Goal: Participate in discussion: Engage in conversation with other users on a specific topic

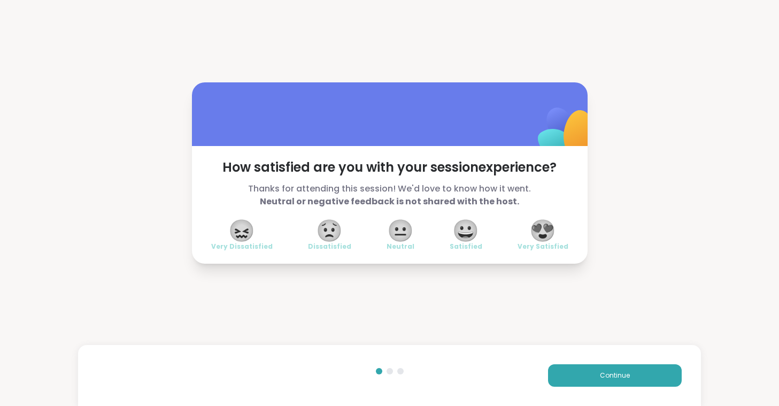
click at [543, 239] on span "😍" at bounding box center [542, 230] width 27 height 19
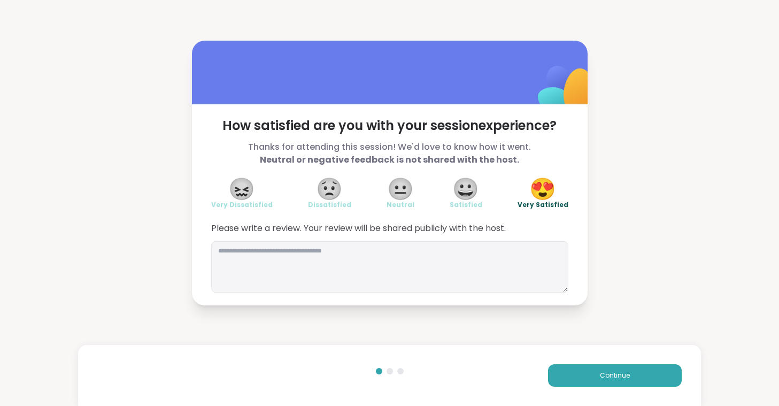
click at [543, 239] on div "Please write a review. Your review will be shared publicly with the host." at bounding box center [389, 257] width 357 height 71
click at [634, 379] on button "Continue" at bounding box center [615, 375] width 134 height 22
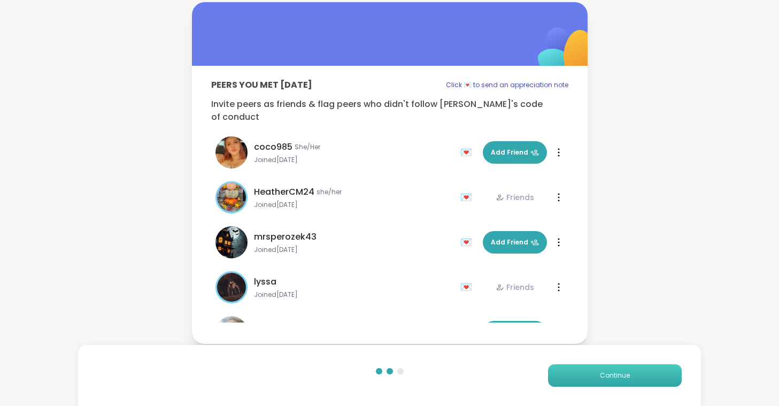
click at [634, 379] on button "Continue" at bounding box center [615, 375] width 134 height 22
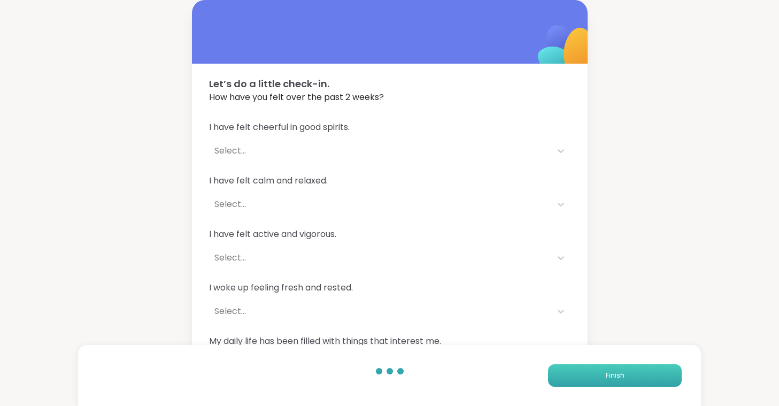
click at [634, 379] on button "Finish" at bounding box center [615, 375] width 134 height 22
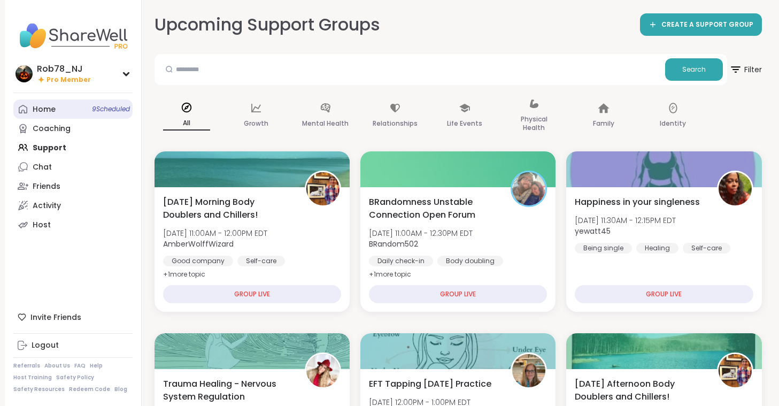
click at [72, 110] on link "Home 9 Scheduled" at bounding box center [72, 108] width 119 height 19
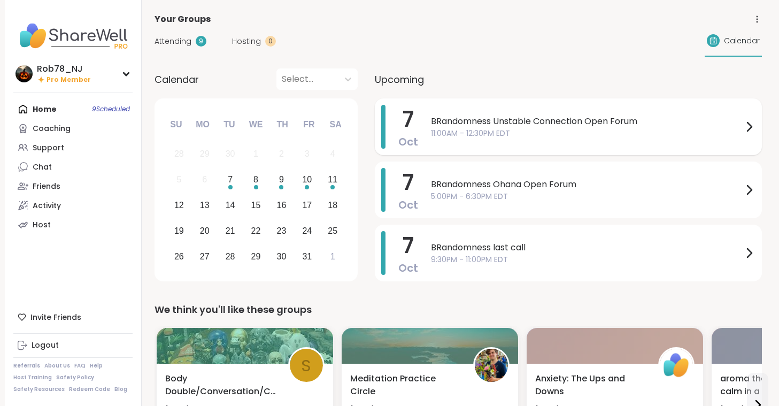
click at [455, 110] on div "BRandomness Unstable Connection Open Forum 11:00AM - 12:30PM EDT" at bounding box center [593, 127] width 325 height 44
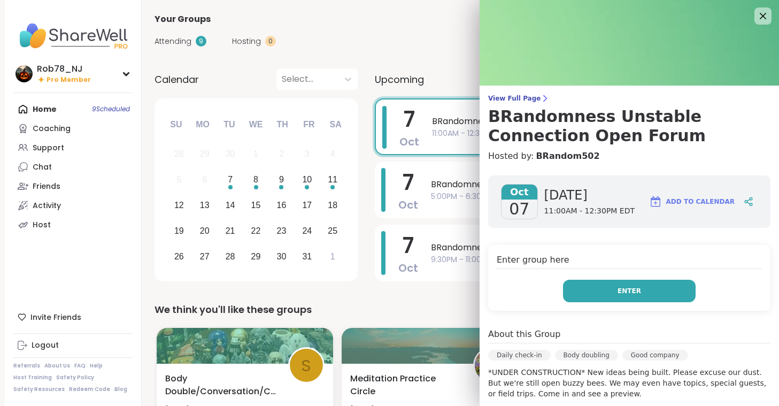
click at [633, 293] on span "Enter" at bounding box center [630, 291] width 24 height 10
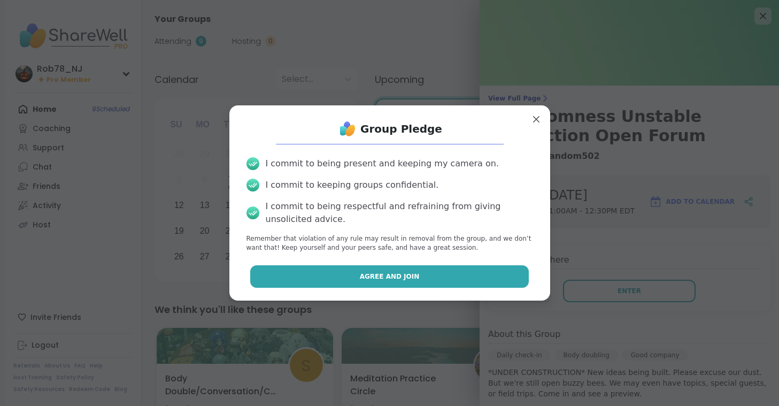
click at [453, 277] on button "Agree and Join" at bounding box center [389, 276] width 279 height 22
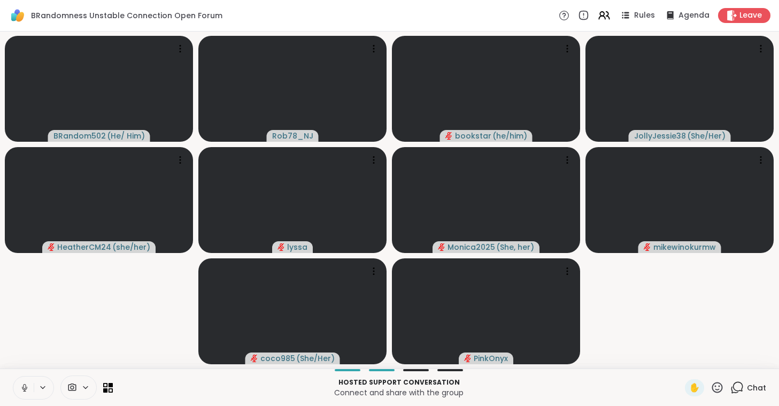
click at [28, 386] on icon at bounding box center [25, 388] width 10 height 10
click at [83, 387] on icon at bounding box center [85, 387] width 9 height 9
click at [80, 354] on div "ManyCam Virtual Webcam" at bounding box center [98, 349] width 114 height 13
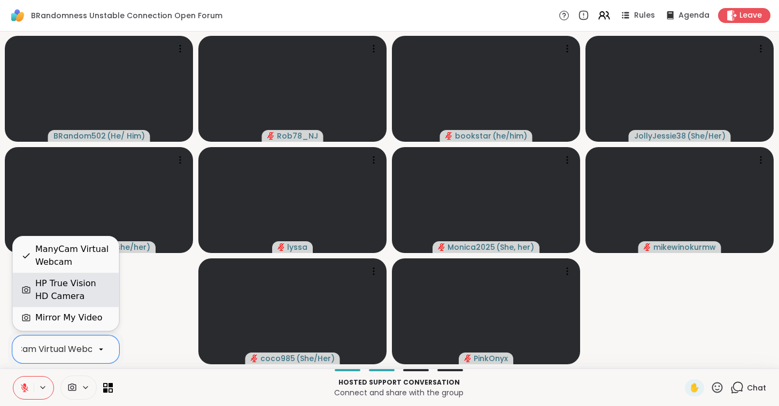
click at [87, 290] on div "HP True Vision HD Camera" at bounding box center [72, 290] width 75 height 26
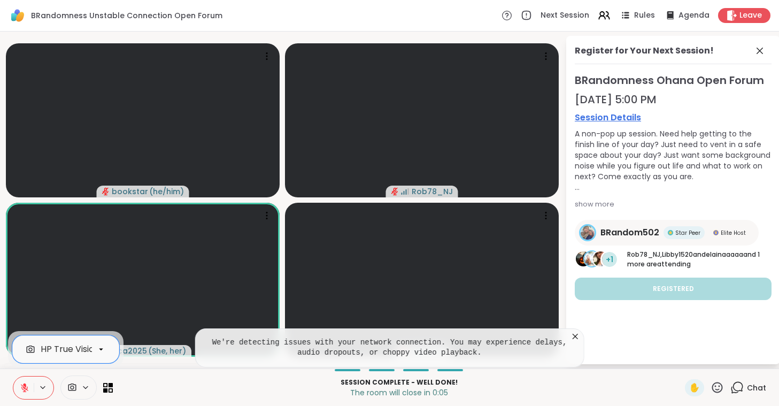
click at [25, 391] on icon at bounding box center [24, 387] width 7 height 7
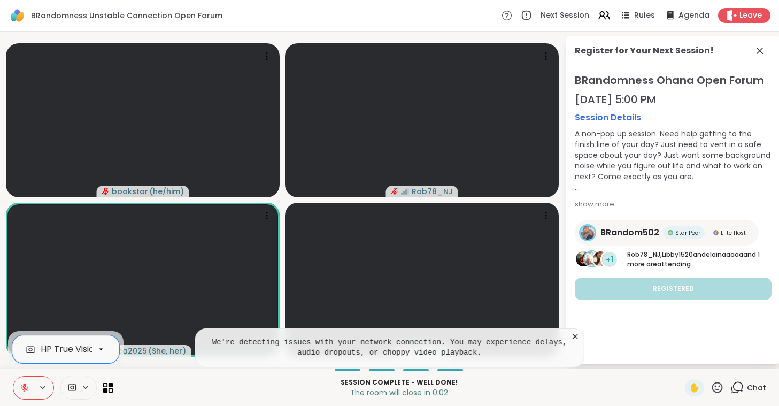
click at [25, 391] on icon at bounding box center [24, 387] width 7 height 7
click at [20, 389] on icon at bounding box center [25, 388] width 10 height 10
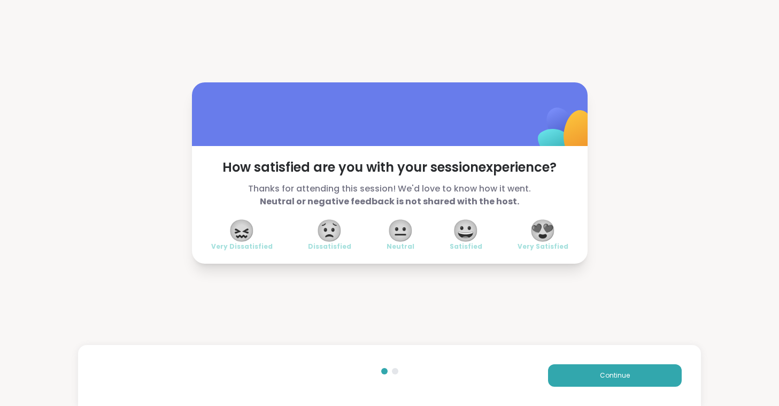
click at [543, 227] on span "😍" at bounding box center [542, 230] width 27 height 19
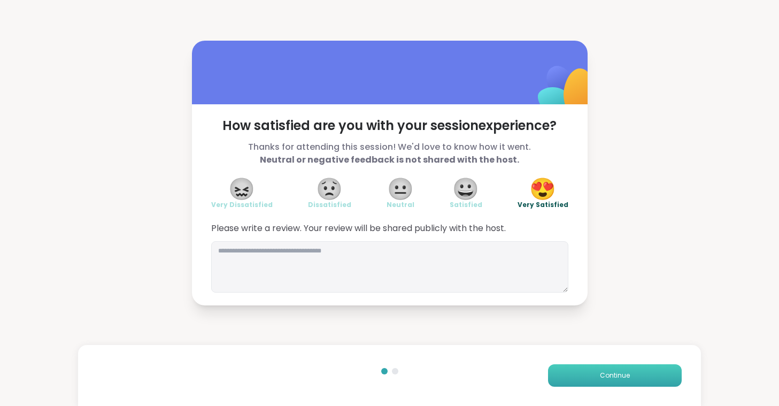
click at [616, 381] on button "Continue" at bounding box center [615, 375] width 134 height 22
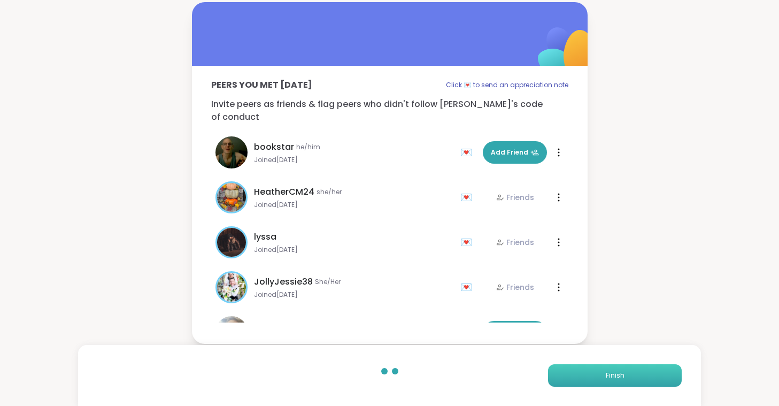
click at [616, 381] on button "Finish" at bounding box center [615, 375] width 134 height 22
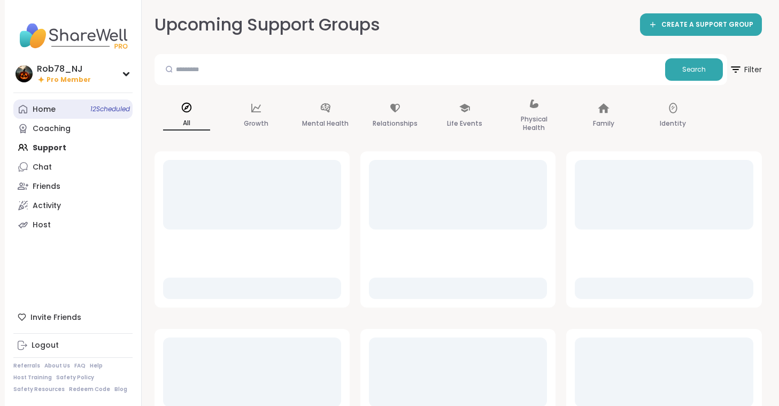
click at [87, 112] on link "Home 12 Scheduled" at bounding box center [72, 108] width 119 height 19
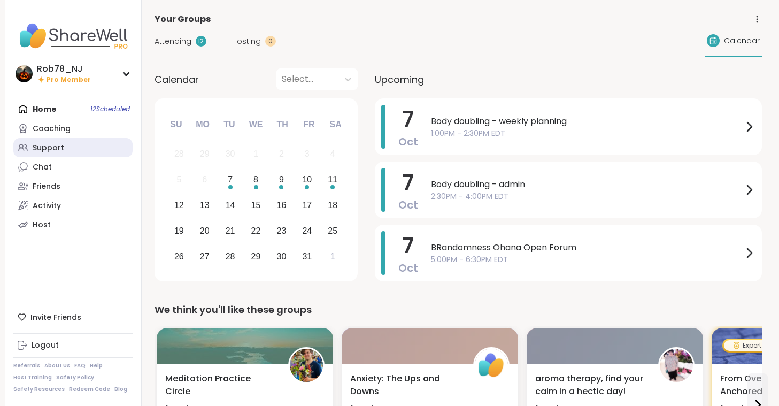
click at [45, 150] on div "Support" at bounding box center [49, 148] width 32 height 11
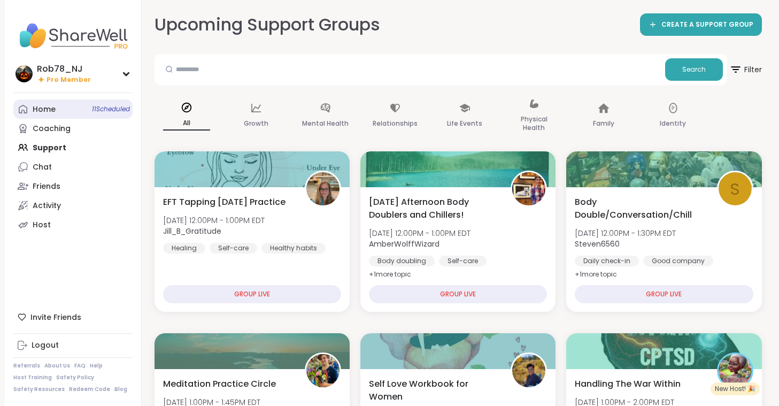
click at [49, 107] on div "Home 11 Scheduled" at bounding box center [44, 109] width 23 height 11
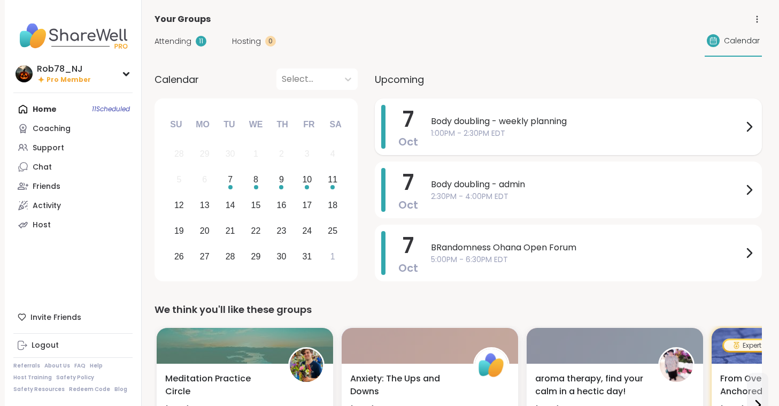
click at [471, 121] on span "Body doubling - weekly planning" at bounding box center [587, 121] width 312 height 13
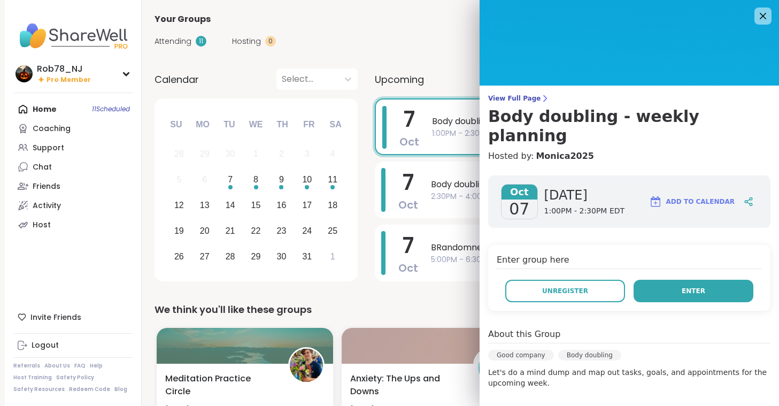
click at [687, 280] on button "Enter" at bounding box center [694, 291] width 120 height 22
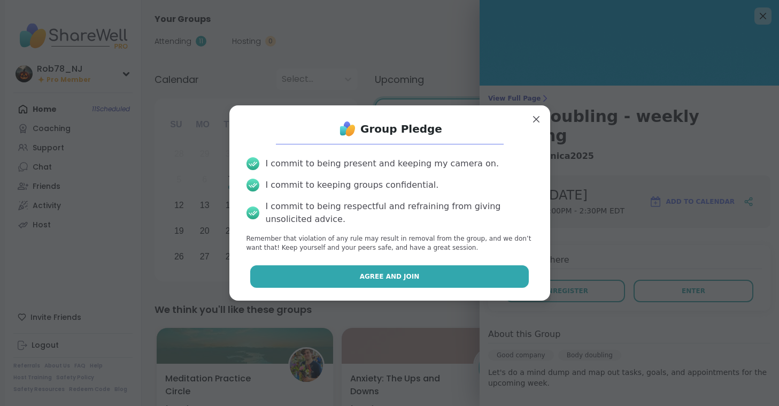
click at [401, 277] on span "Agree and Join" at bounding box center [390, 277] width 60 height 10
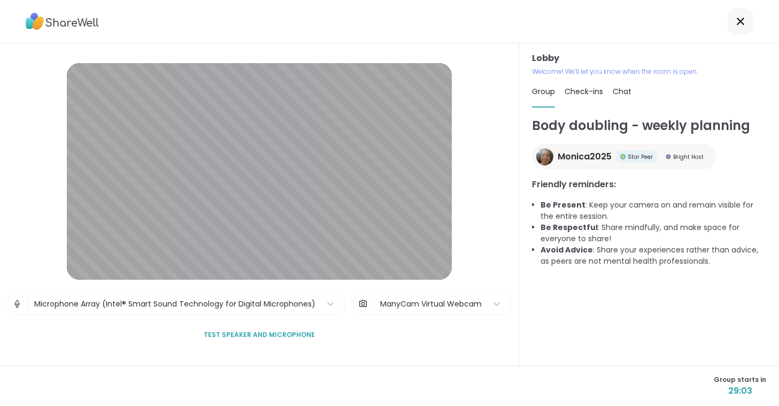
click at [341, 362] on div "Lobby | Microphone Array (Intel® Smart Sound Technology for Digital Microphones…" at bounding box center [259, 204] width 519 height 322
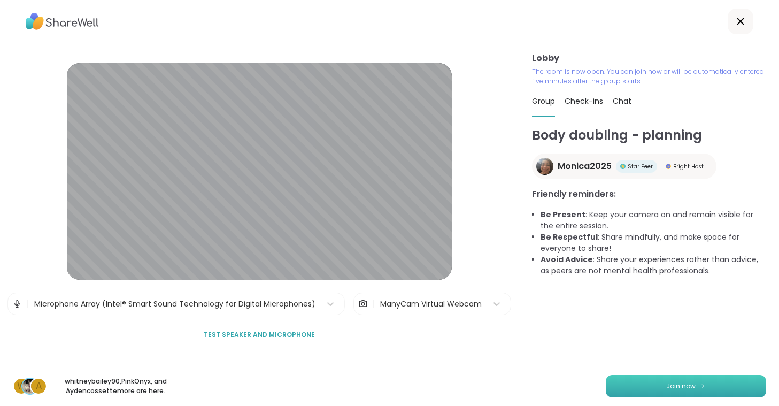
click at [644, 387] on button "Join now" at bounding box center [686, 386] width 160 height 22
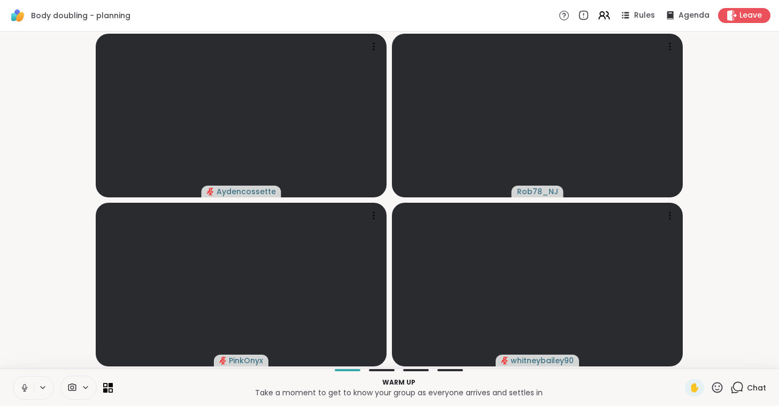
click at [22, 391] on icon at bounding box center [25, 388] width 10 height 10
click at [72, 387] on icon at bounding box center [72, 387] width 10 height 10
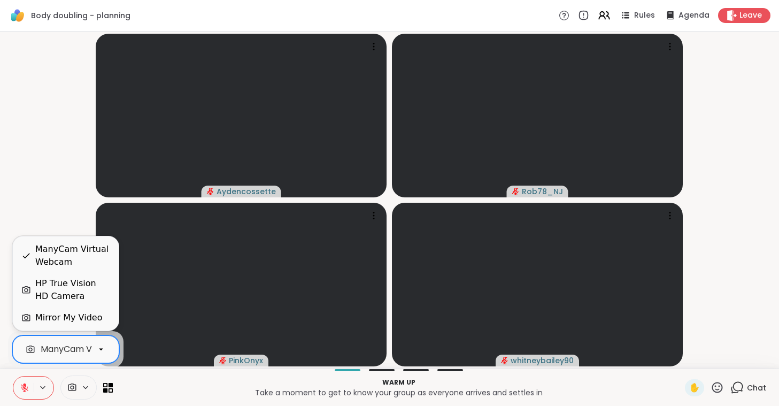
scroll to position [0, 48]
click at [72, 348] on div "ManyCam Virtual Webcam" at bounding box center [50, 349] width 114 height 13
click at [82, 289] on div "HP True Vision HD Camera" at bounding box center [72, 290] width 75 height 26
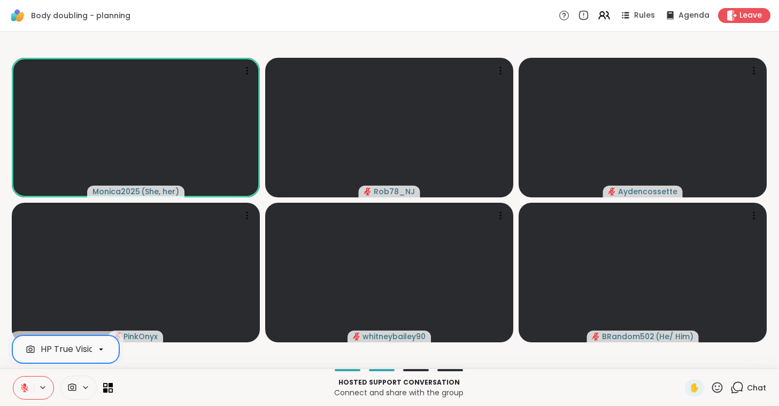
click at [17, 381] on button at bounding box center [23, 388] width 20 height 22
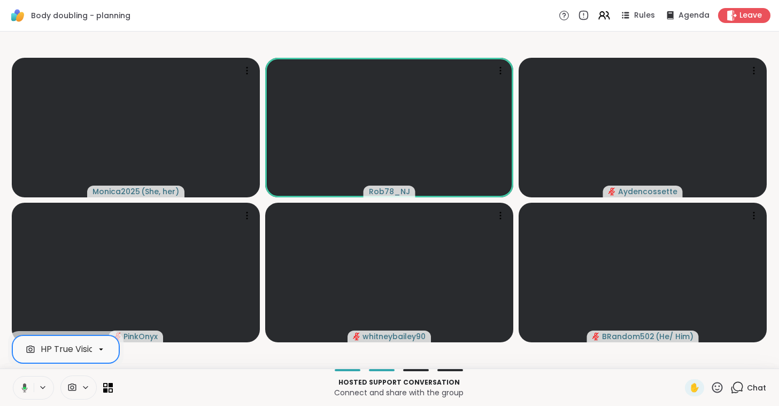
click at [16, 379] on button at bounding box center [23, 388] width 22 height 22
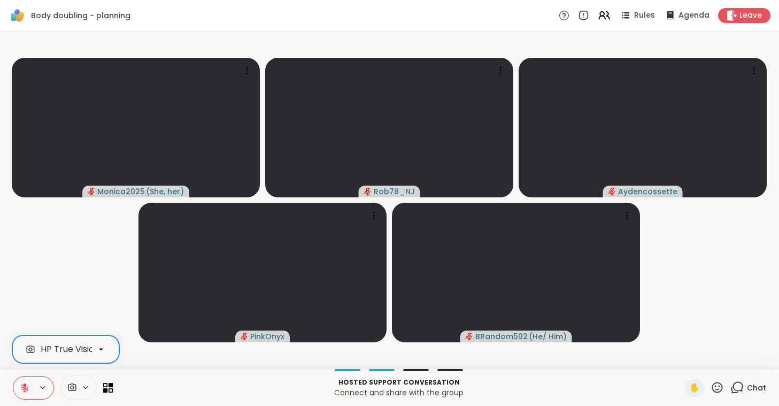
click at [16, 379] on button at bounding box center [23, 388] width 20 height 22
